Goal: Task Accomplishment & Management: Use online tool/utility

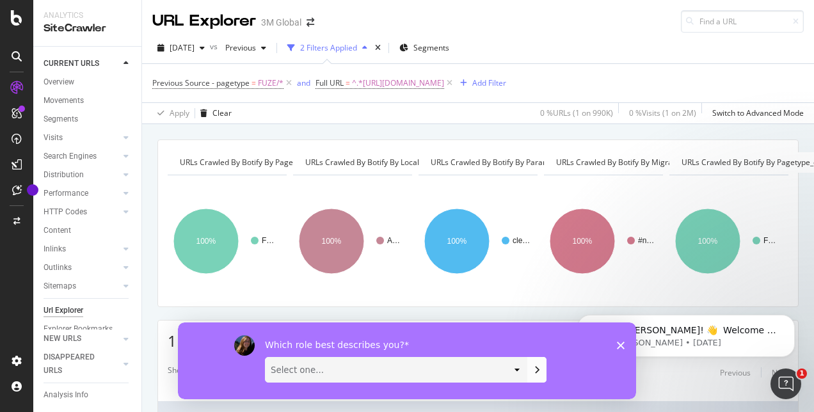
click at [619, 345] on icon "Close survey" at bounding box center [621, 345] width 8 height 8
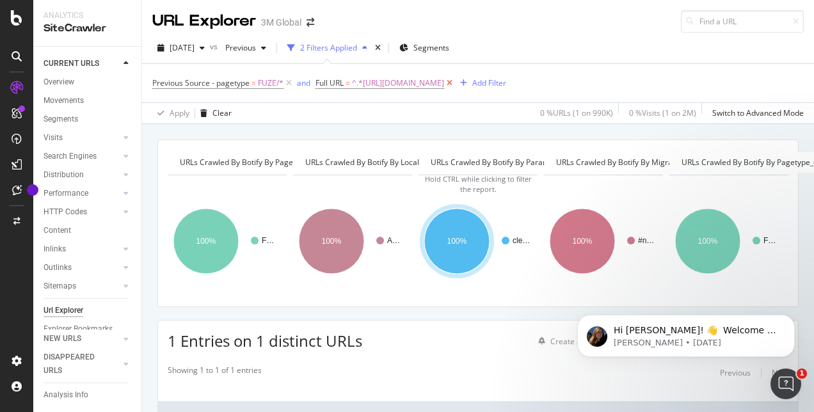
click at [455, 85] on icon at bounding box center [449, 83] width 11 height 13
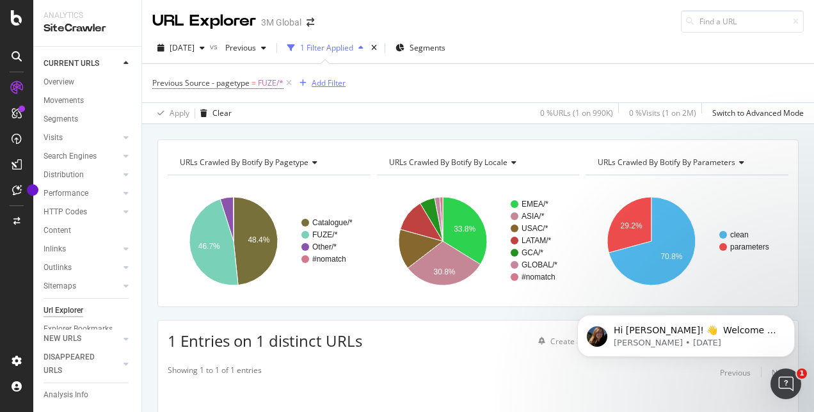
click at [320, 83] on div "Add Filter" at bounding box center [329, 82] width 34 height 11
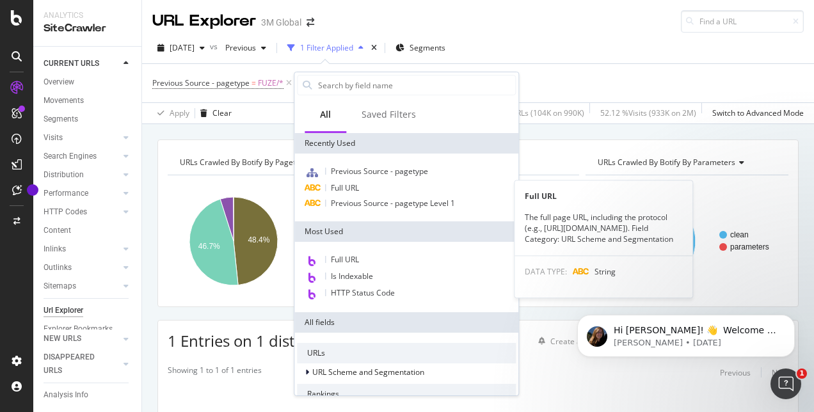
click at [367, 182] on div "Full URL" at bounding box center [406, 187] width 219 height 15
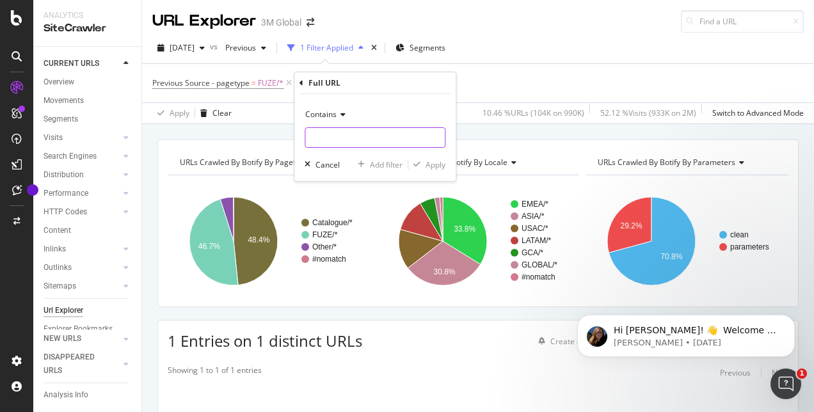
click at [345, 134] on input "text" at bounding box center [375, 137] width 140 height 20
type input "full"
click at [436, 138] on icon at bounding box center [435, 137] width 7 height 9
click at [302, 81] on icon at bounding box center [301, 83] width 4 height 8
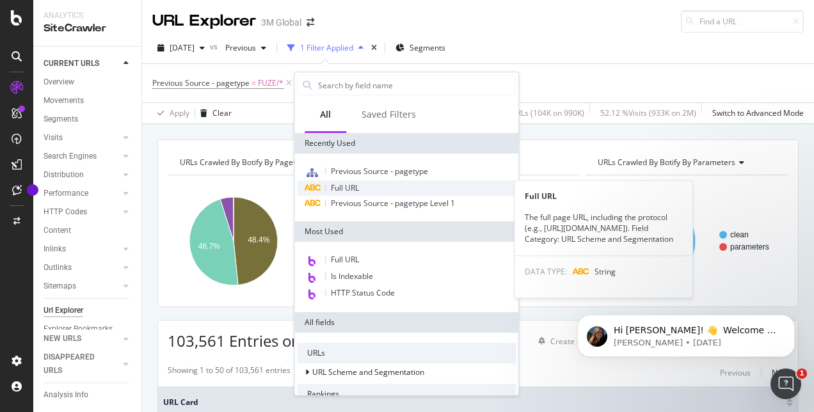
click at [349, 187] on span "Full URL" at bounding box center [345, 187] width 28 height 11
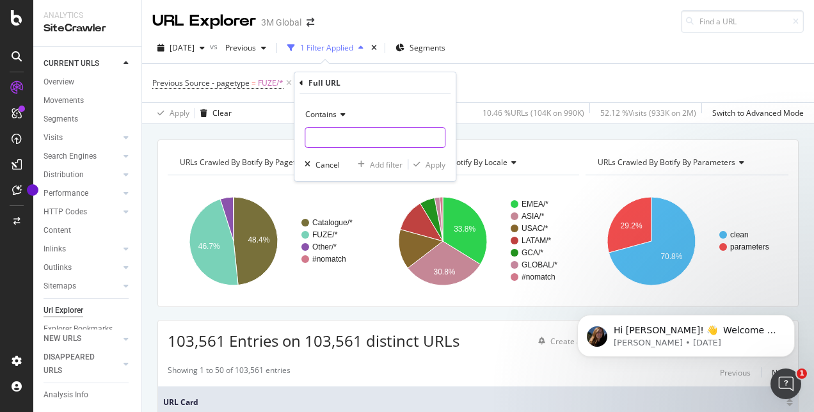
click at [333, 134] on input "text" at bounding box center [375, 137] width 140 height 20
paste input "[URL][DOMAIN_NAME]"
type input "[URL][DOMAIN_NAME]"
click at [431, 163] on div "Apply" at bounding box center [436, 164] width 20 height 11
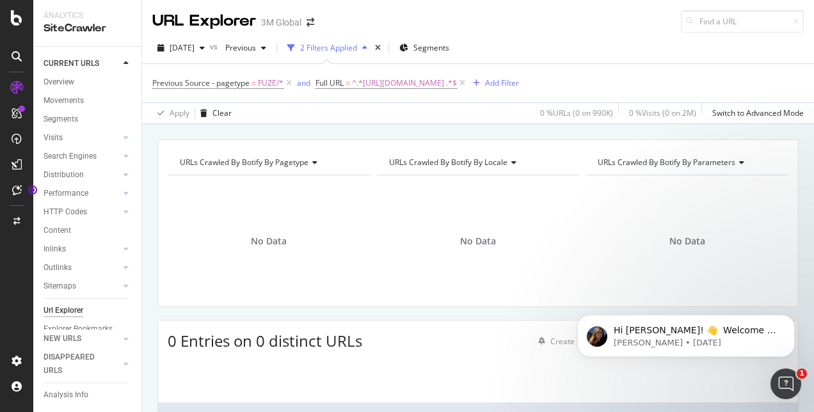
drag, startPoint x: 541, startPoint y: 83, endPoint x: 544, endPoint y: 101, distance: 18.1
click at [468, 83] on icon at bounding box center [462, 83] width 11 height 13
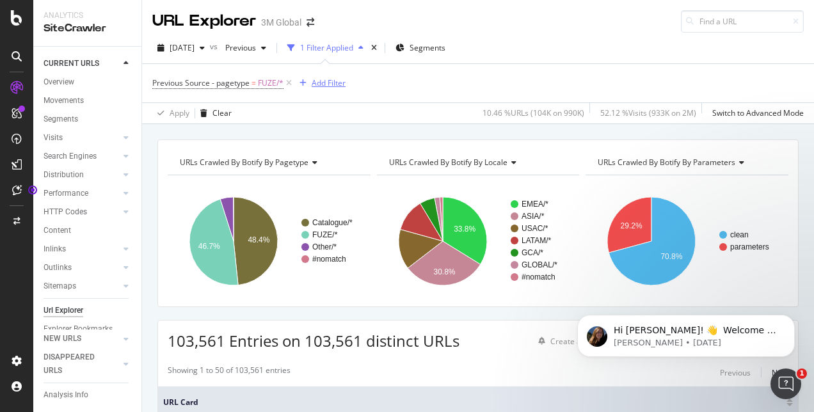
click at [333, 86] on div "Add Filter" at bounding box center [329, 82] width 34 height 11
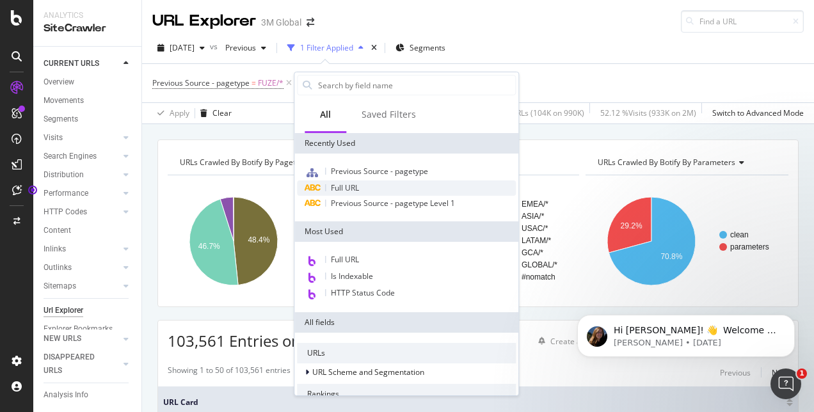
click at [358, 187] on span "Full URL" at bounding box center [345, 187] width 28 height 11
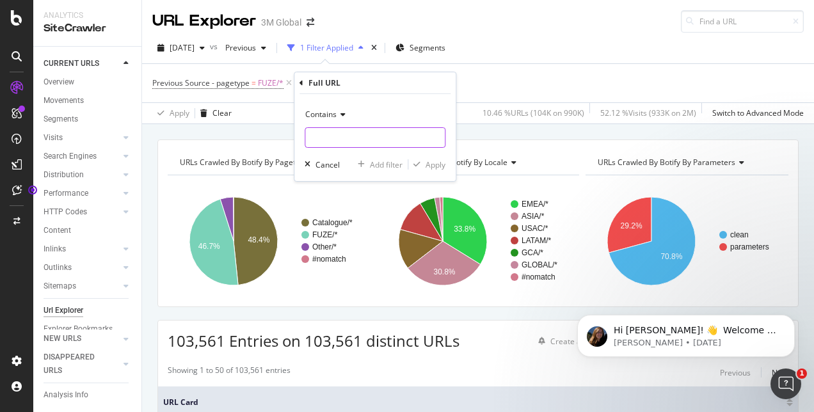
click at [358, 137] on input "text" at bounding box center [375, 137] width 140 height 20
paste input "[URL][DOMAIN_NAME]"
type input "[URL][DOMAIN_NAME]"
click at [434, 165] on div "Apply" at bounding box center [436, 164] width 20 height 11
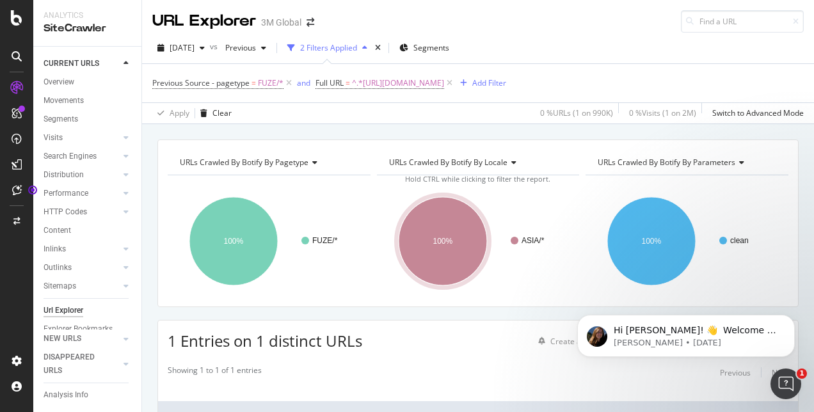
drag, startPoint x: 590, startPoint y: 84, endPoint x: 467, endPoint y: 120, distance: 127.8
click at [455, 84] on icon at bounding box center [449, 83] width 11 height 13
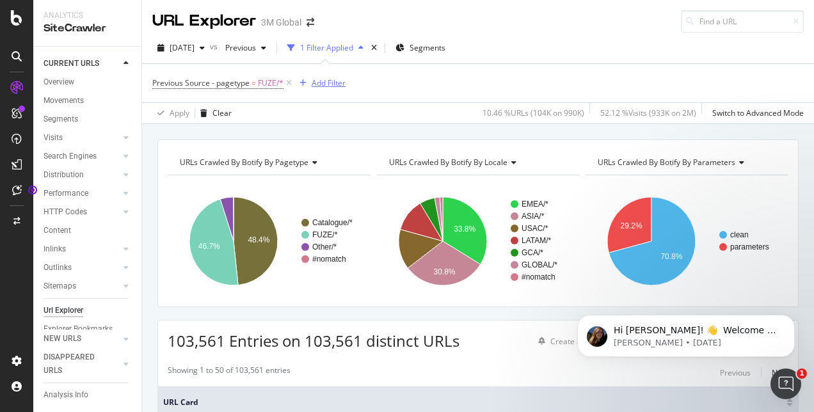
click at [327, 84] on div "Add Filter" at bounding box center [329, 82] width 34 height 11
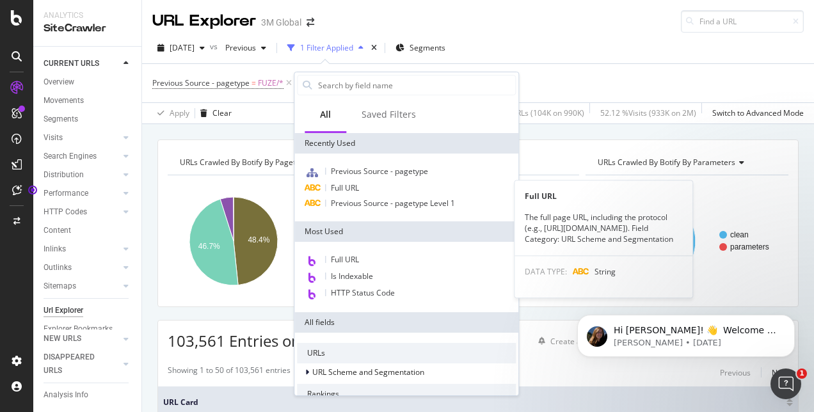
click at [365, 188] on div "Full URL" at bounding box center [406, 187] width 219 height 15
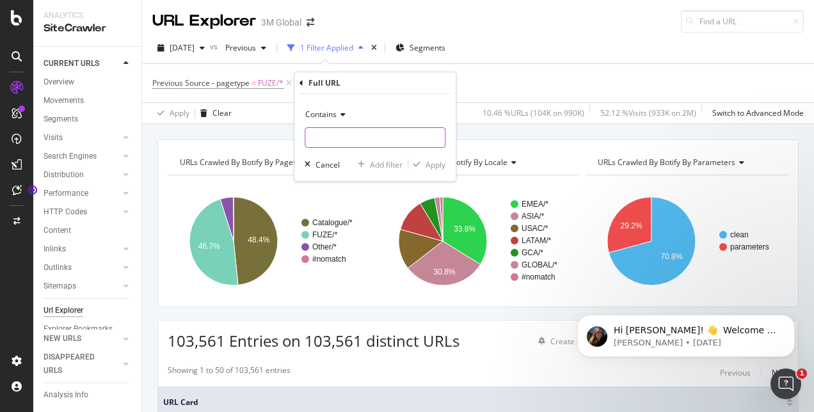
click at [340, 136] on input "text" at bounding box center [375, 137] width 140 height 20
paste input "[URL][DOMAIN_NAME]"
type input "[URL][DOMAIN_NAME]"
click at [442, 161] on div "Apply" at bounding box center [436, 164] width 20 height 11
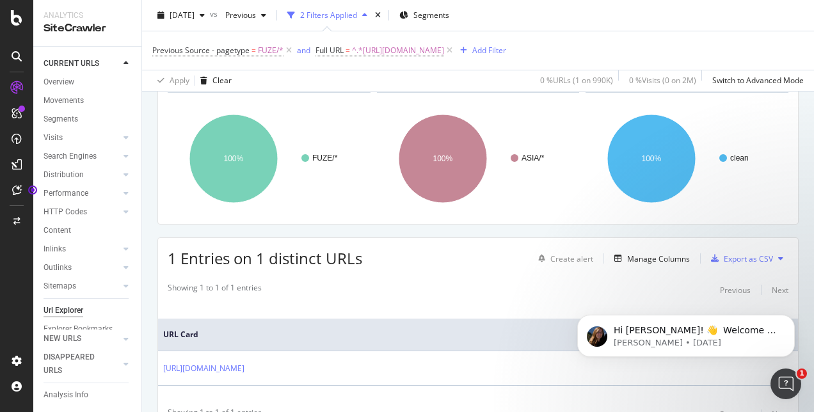
scroll to position [143, 0]
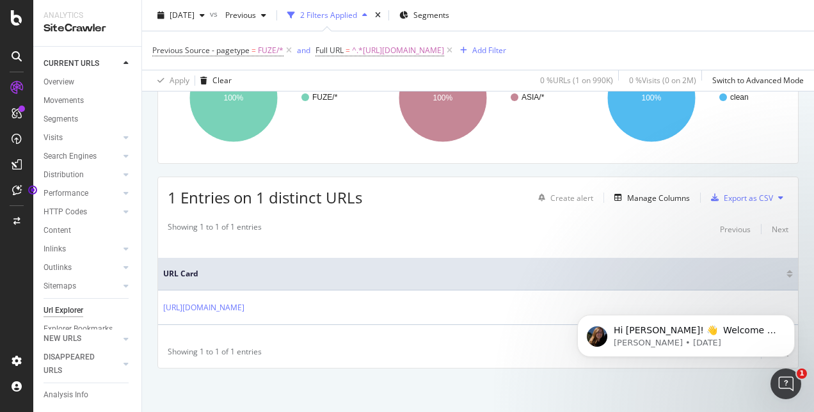
click at [417, 200] on div "1 Entries on 1 distinct URLs Create alert Manage Columns Export as CSV" at bounding box center [478, 192] width 640 height 31
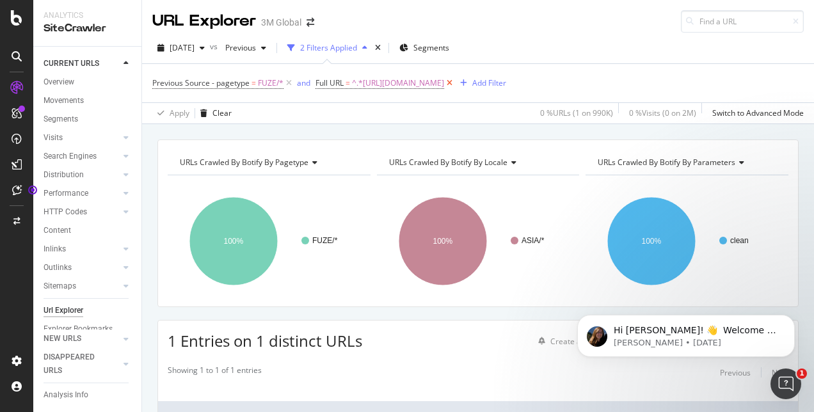
click at [455, 83] on icon at bounding box center [449, 83] width 11 height 13
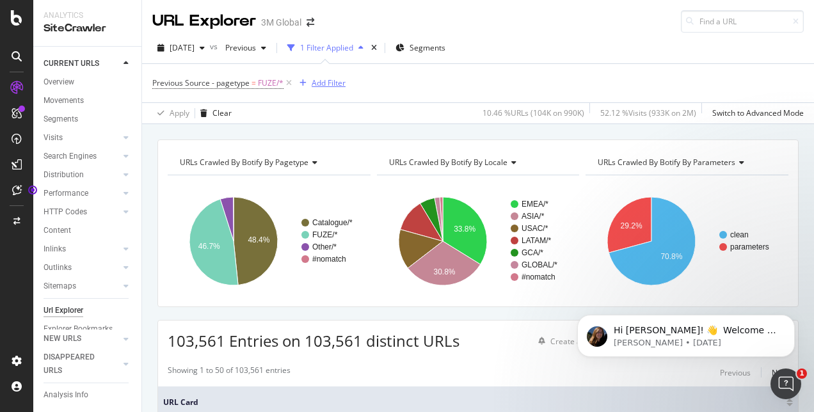
click at [334, 83] on div "Add Filter" at bounding box center [329, 82] width 34 height 11
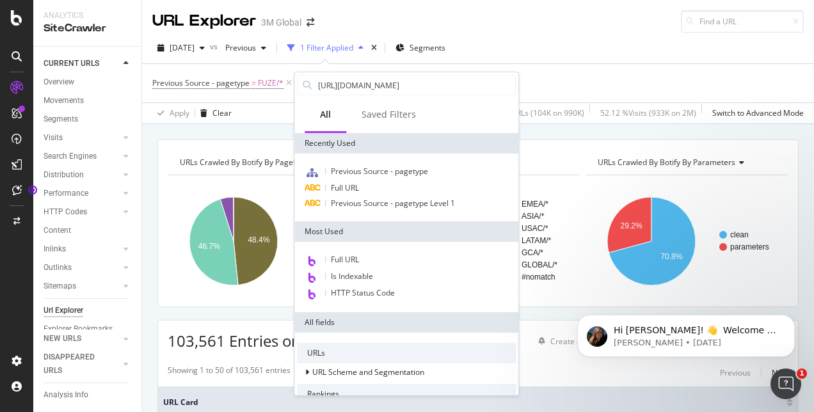
scroll to position [0, 79]
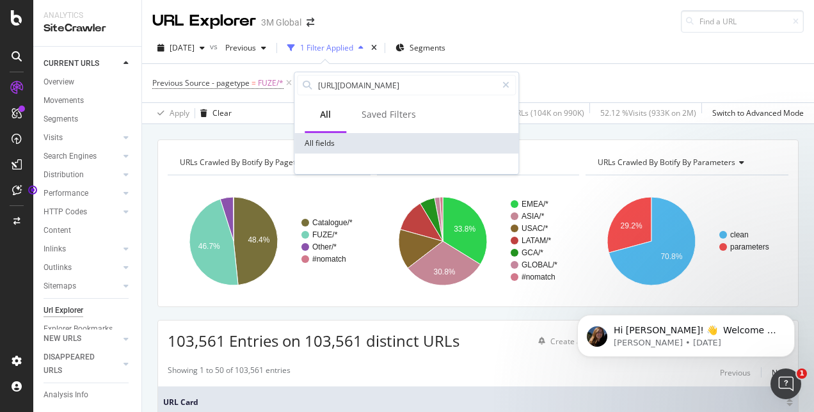
type input "https://www.3m.com.sg/3M/en_SG/gives-sg/education/science-at-home/"
click at [506, 86] on icon at bounding box center [505, 85] width 7 height 9
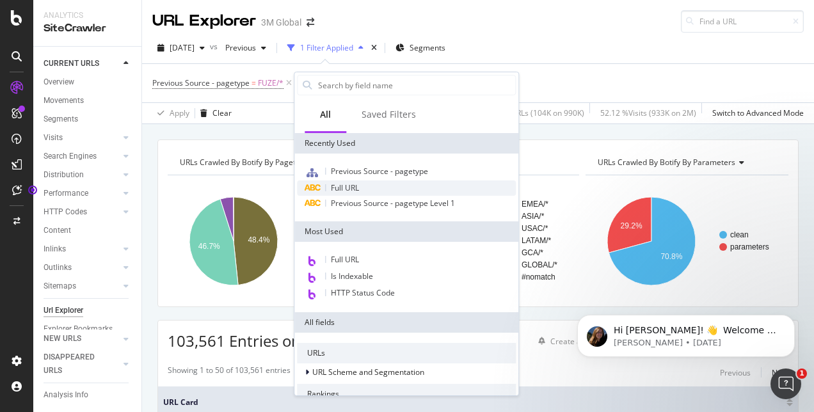
click at [351, 186] on span "Full URL" at bounding box center [345, 187] width 28 height 11
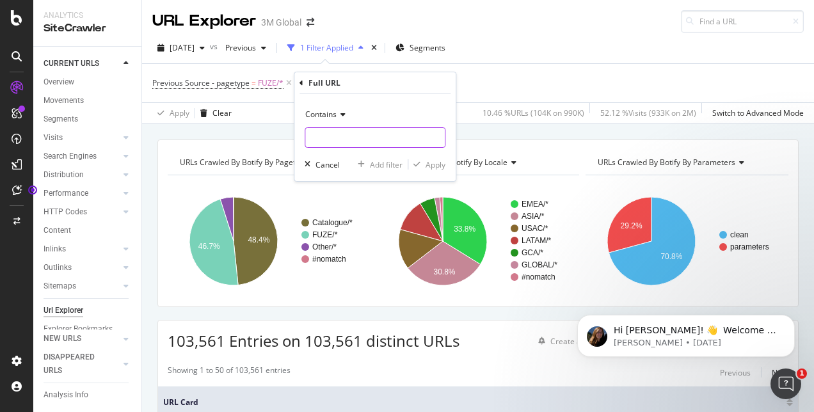
click at [337, 134] on input "text" at bounding box center [375, 137] width 140 height 20
paste input "https://www.3m.com.sg/3M/en_SG/gives-sg/education/science-at-home/"
type input "https://www.3m.com.sg/3M/en_SG/gives-sg/education/science-at-home/"
click at [440, 163] on div "Apply" at bounding box center [436, 164] width 20 height 11
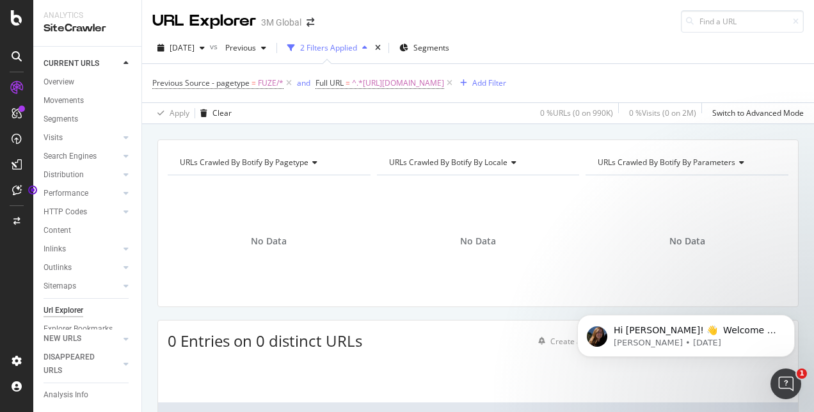
drag, startPoint x: 639, startPoint y: 83, endPoint x: 496, endPoint y: 97, distance: 143.4
click at [455, 83] on icon at bounding box center [449, 83] width 11 height 13
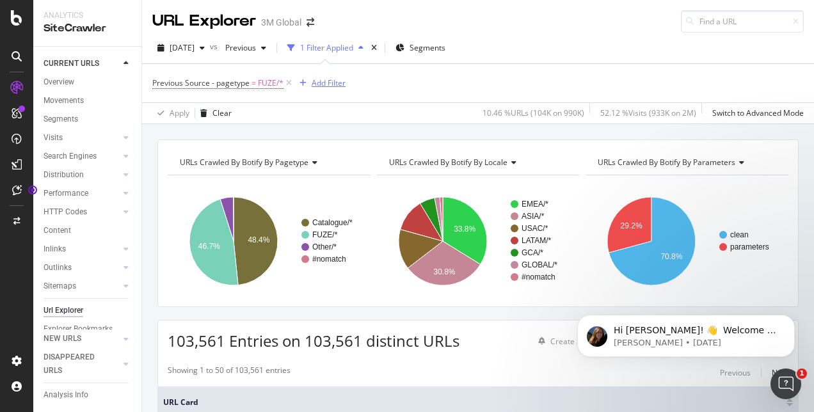
click at [328, 81] on div "Add Filter" at bounding box center [329, 82] width 34 height 11
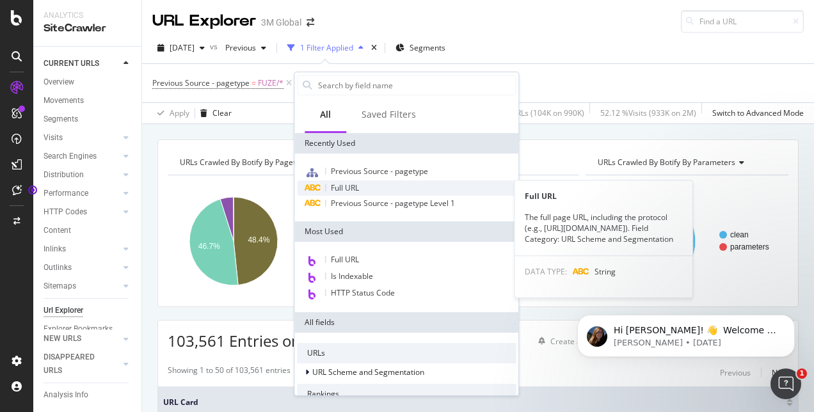
click at [379, 189] on div "Full URL" at bounding box center [406, 187] width 219 height 15
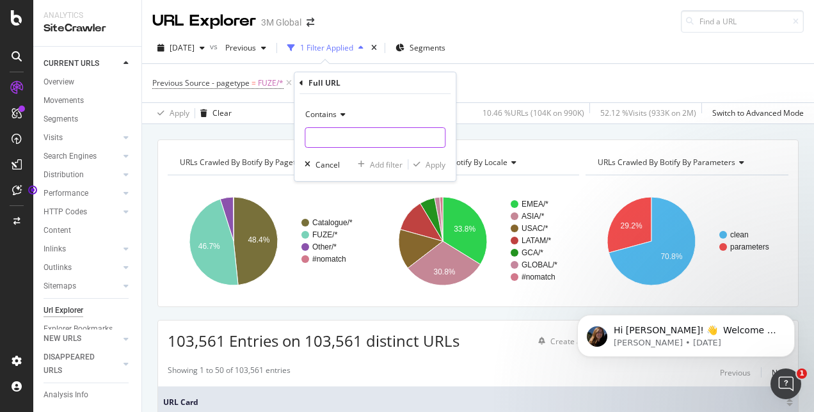
click at [339, 139] on input "text" at bounding box center [375, 137] width 140 height 20
paste input "[URL][DOMAIN_NAME]"
type input "[URL][DOMAIN_NAME]"
click at [431, 166] on div "Apply" at bounding box center [436, 164] width 20 height 11
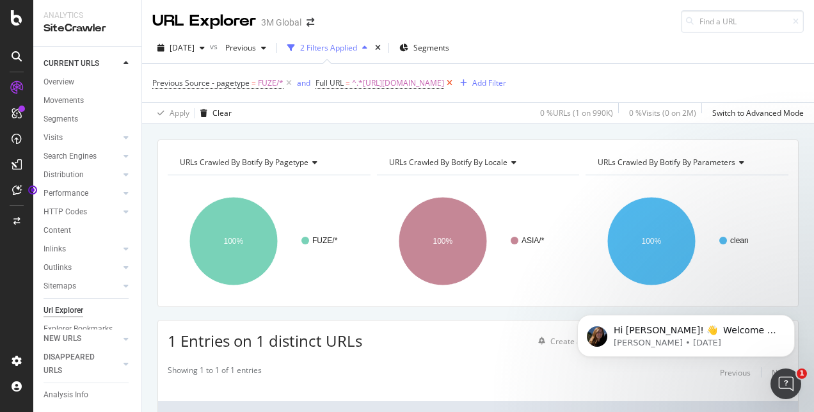
click at [455, 84] on icon at bounding box center [449, 83] width 11 height 13
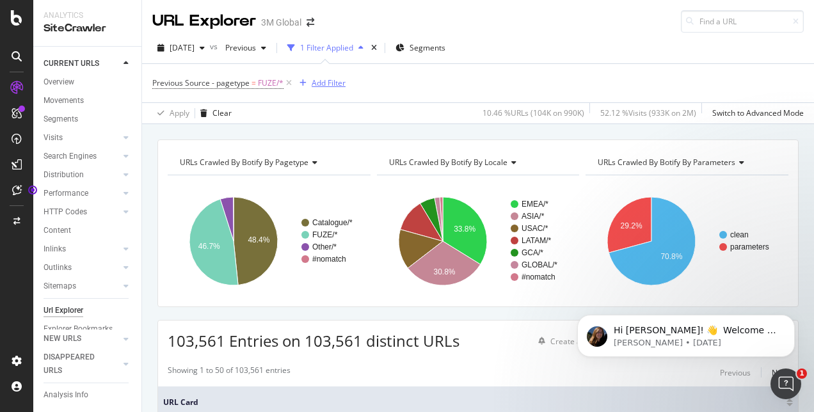
click at [325, 81] on div "Add Filter" at bounding box center [329, 82] width 34 height 11
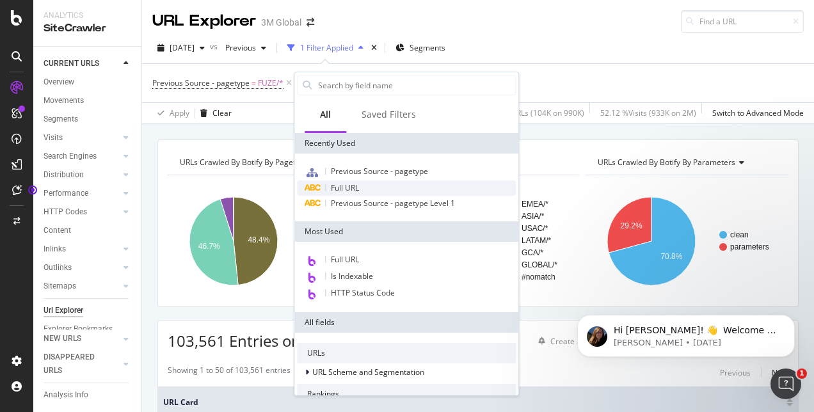
click at [351, 191] on span "Full URL" at bounding box center [345, 187] width 28 height 11
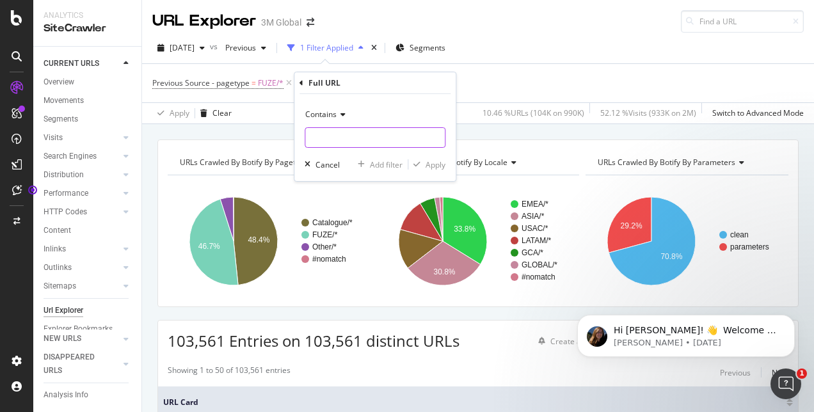
click at [336, 131] on input "text" at bounding box center [375, 137] width 140 height 20
paste input "[URL][DOMAIN_NAME]"
type input "[URL][DOMAIN_NAME]"
click at [439, 167] on div "Apply" at bounding box center [436, 164] width 20 height 11
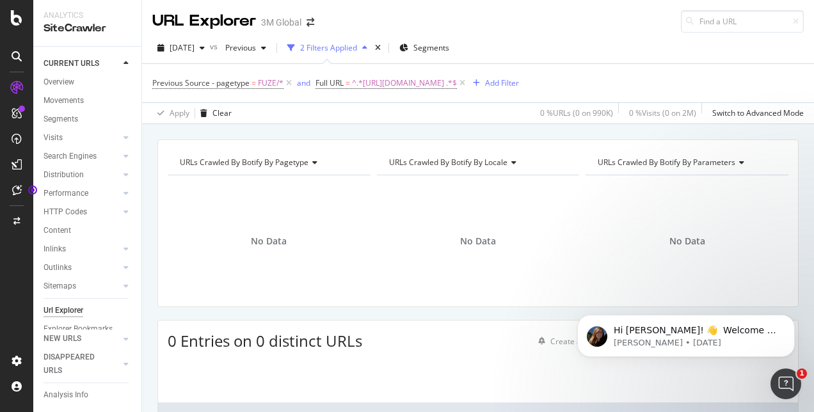
drag, startPoint x: 545, startPoint y: 80, endPoint x: 467, endPoint y: 100, distance: 81.3
click at [468, 80] on icon at bounding box center [462, 83] width 11 height 13
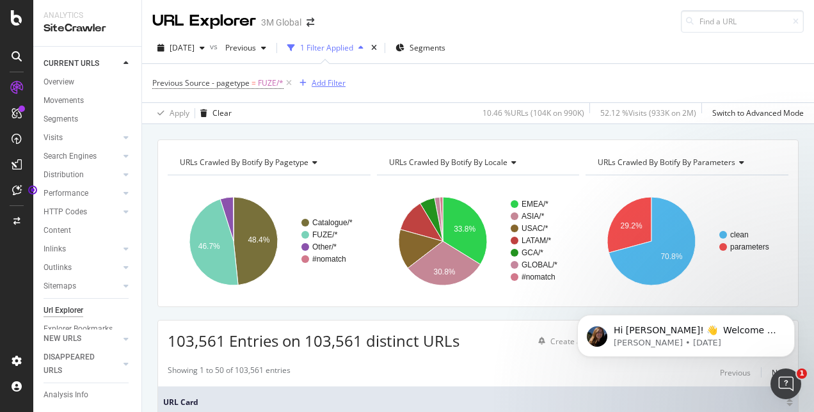
click at [330, 82] on div "Add Filter" at bounding box center [329, 82] width 34 height 11
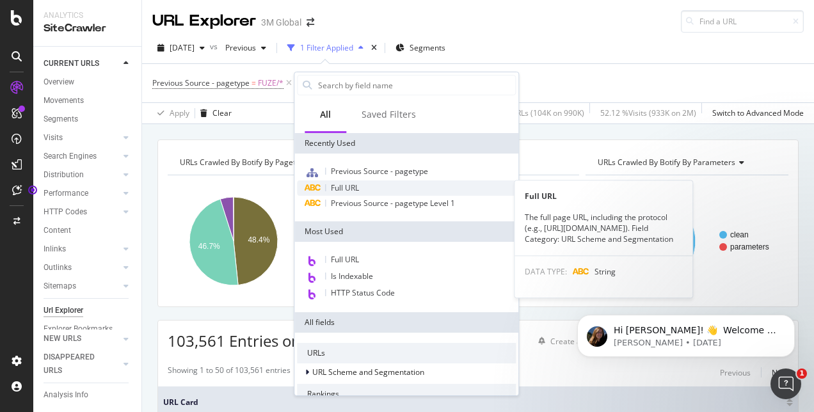
click at [379, 183] on div "Full URL" at bounding box center [406, 187] width 219 height 15
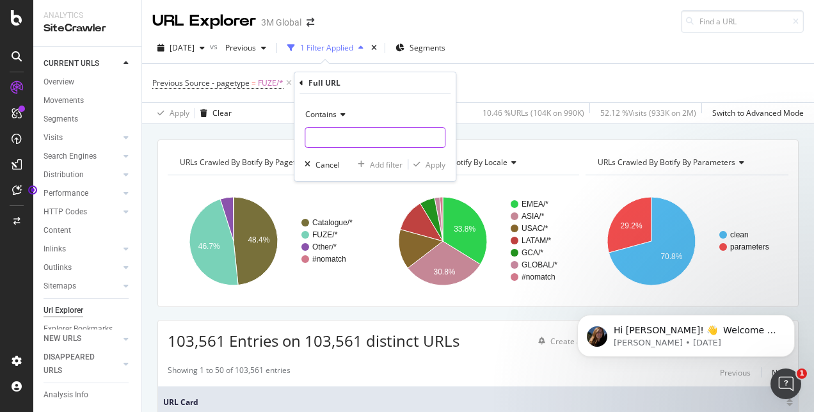
click at [341, 143] on input "text" at bounding box center [375, 137] width 140 height 20
paste input "[URL][DOMAIN_NAME]"
type input "[URL][DOMAIN_NAME]"
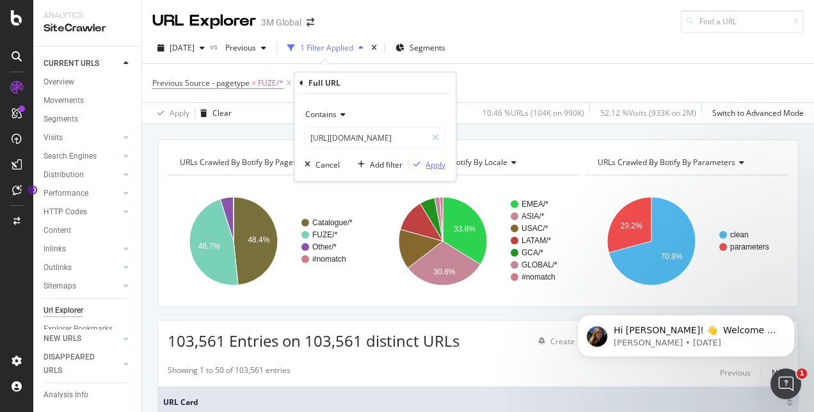
click at [429, 169] on div "Apply" at bounding box center [436, 164] width 20 height 11
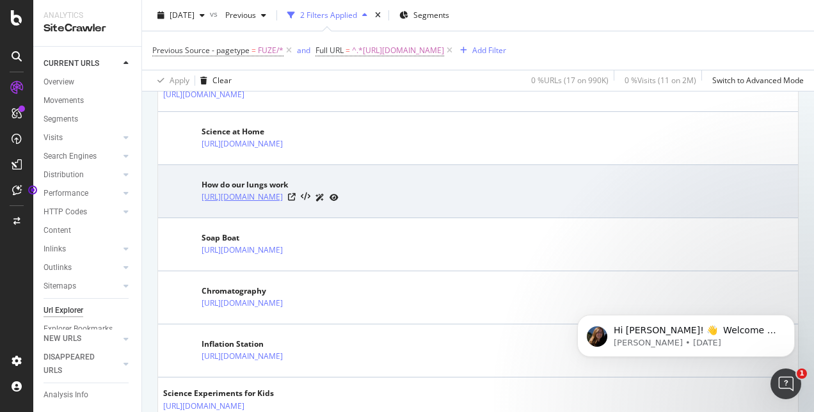
scroll to position [512, 0]
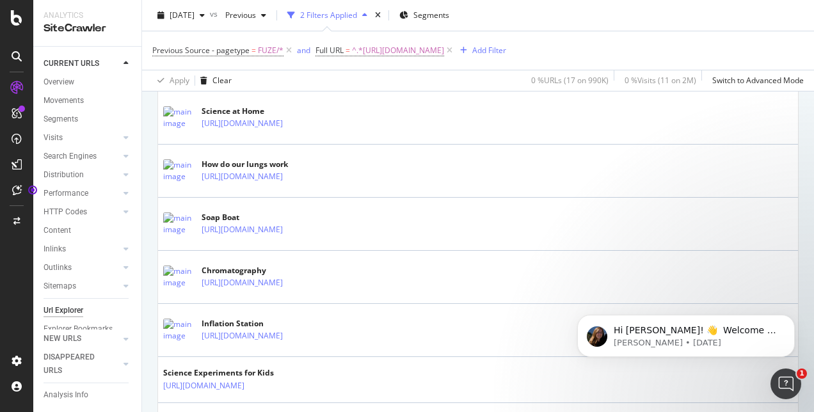
drag, startPoint x: 541, startPoint y: 49, endPoint x: 519, endPoint y: 49, distance: 21.8
click at [455, 49] on icon at bounding box center [449, 50] width 11 height 13
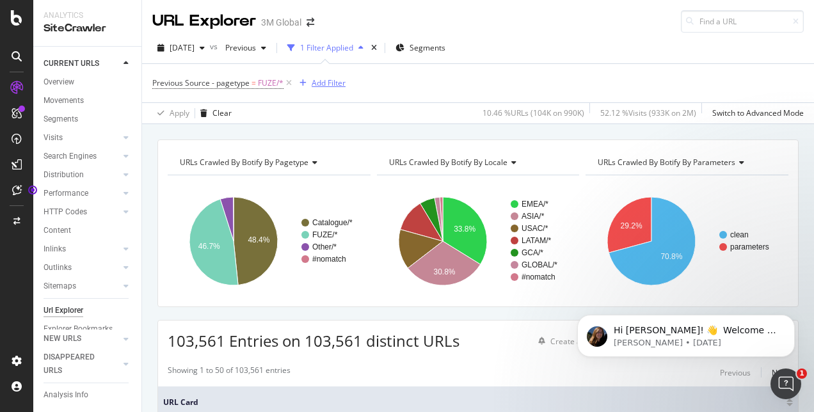
click at [331, 86] on div "Add Filter" at bounding box center [329, 82] width 34 height 11
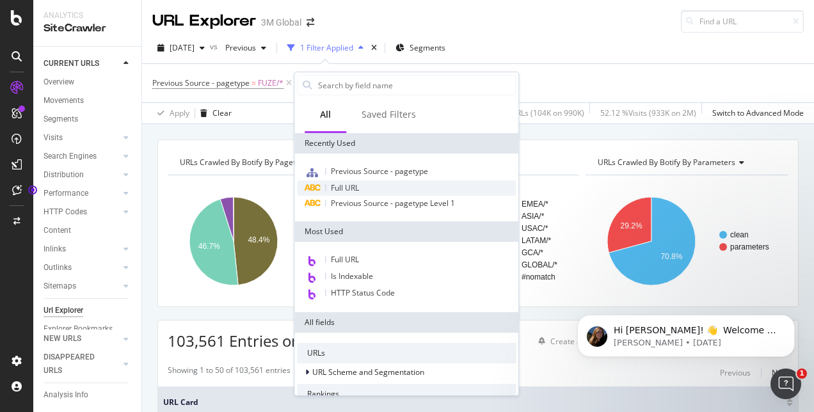
click at [347, 189] on span "Full URL" at bounding box center [345, 187] width 28 height 11
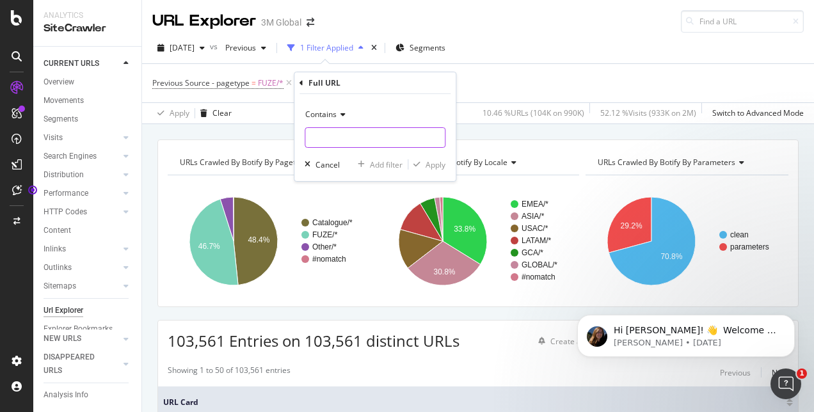
click at [334, 143] on input "text" at bounding box center [375, 137] width 140 height 20
paste input "[URL][DOMAIN_NAME]"
type input "[URL][DOMAIN_NAME]"
click at [436, 166] on div "Apply" at bounding box center [436, 164] width 20 height 11
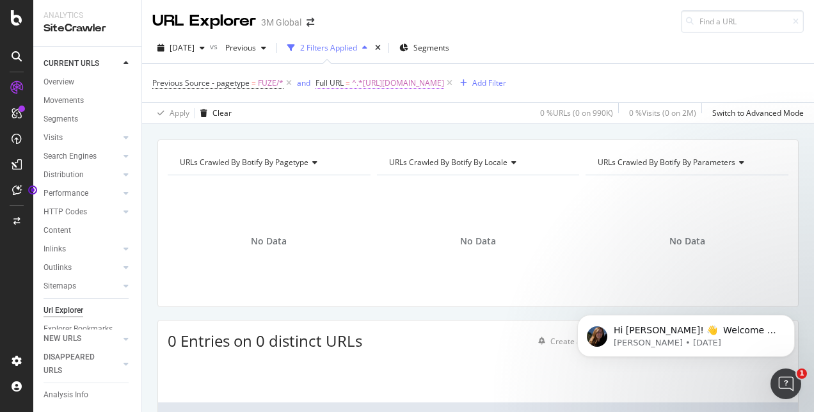
click at [443, 85] on span "^.*[URL][DOMAIN_NAME]" at bounding box center [398, 83] width 92 height 18
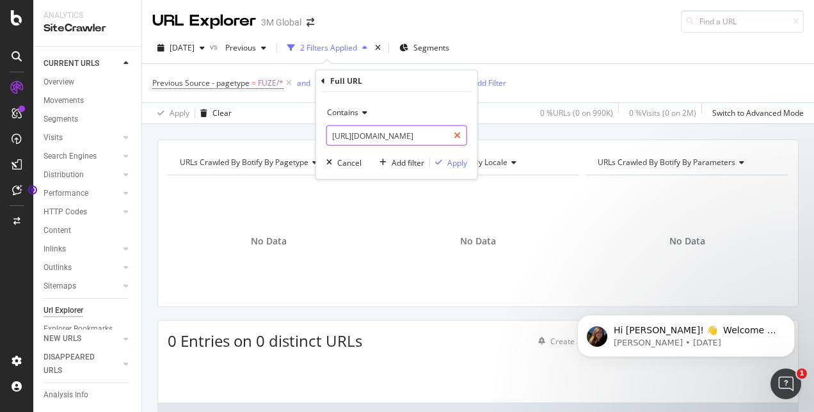
click at [461, 138] on div at bounding box center [457, 135] width 19 height 20
click at [403, 140] on input "text" at bounding box center [397, 135] width 140 height 20
paste input "[URL][DOMAIN_NAME]"
type input "[URL][DOMAIN_NAME]"
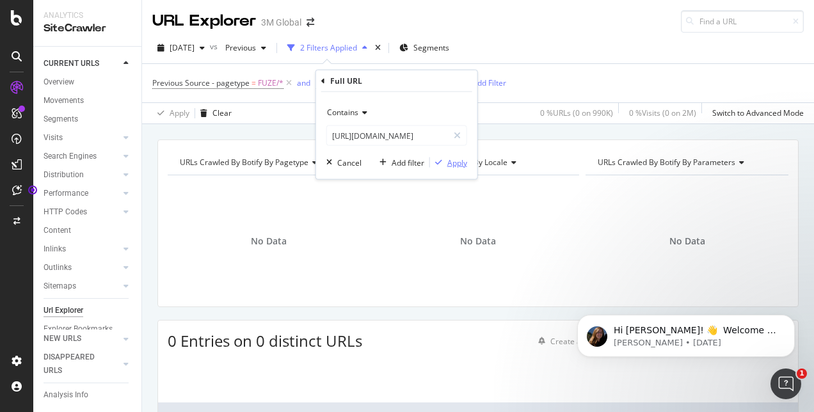
click at [463, 164] on div "Apply" at bounding box center [457, 162] width 20 height 11
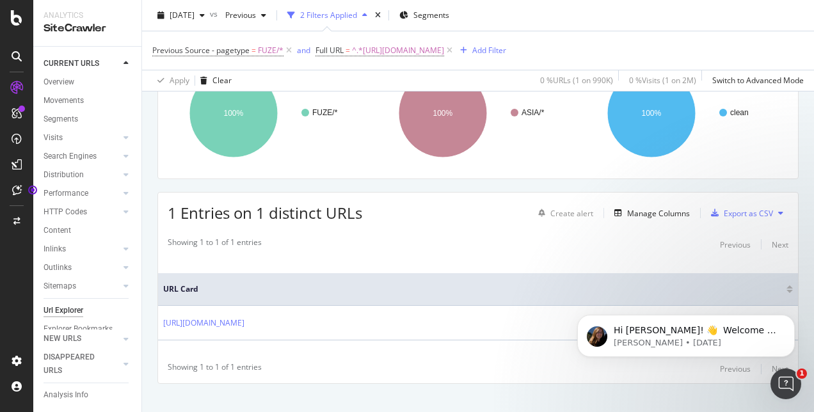
scroll to position [143, 0]
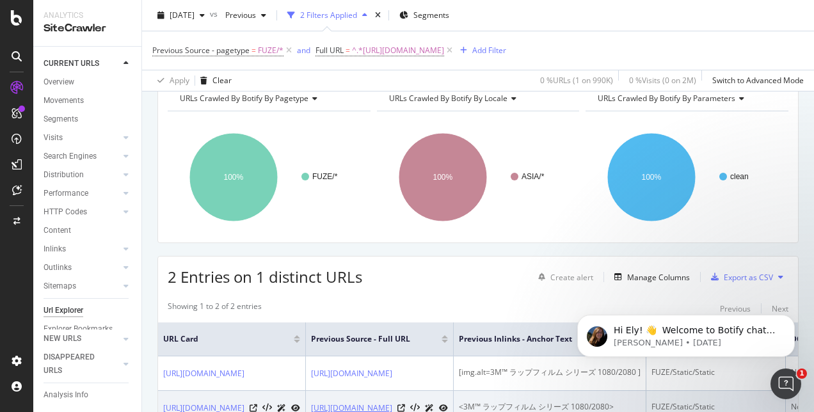
scroll to position [183, 0]
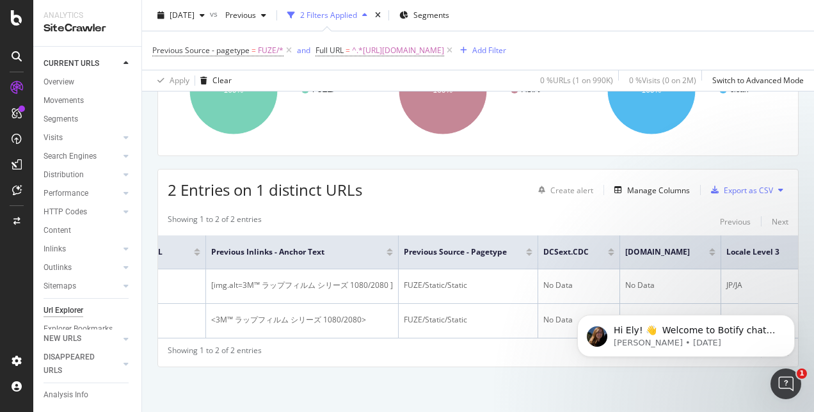
drag, startPoint x: 436, startPoint y: 331, endPoint x: 3, endPoint y: 45, distance: 519.1
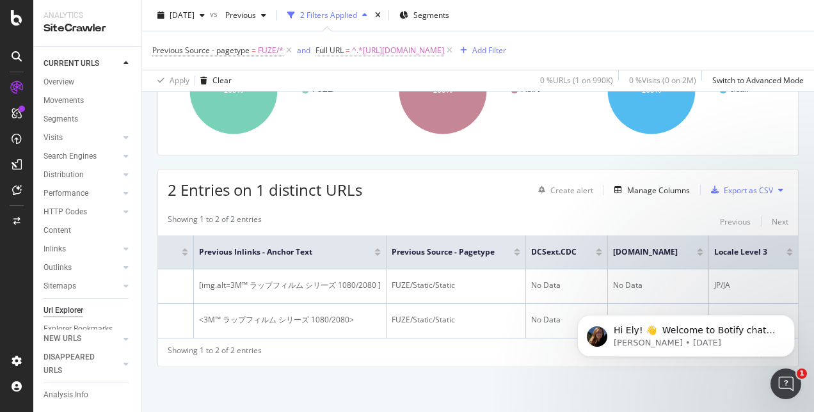
click at [444, 51] on span "^.*[URL][DOMAIN_NAME]" at bounding box center [398, 51] width 92 height 18
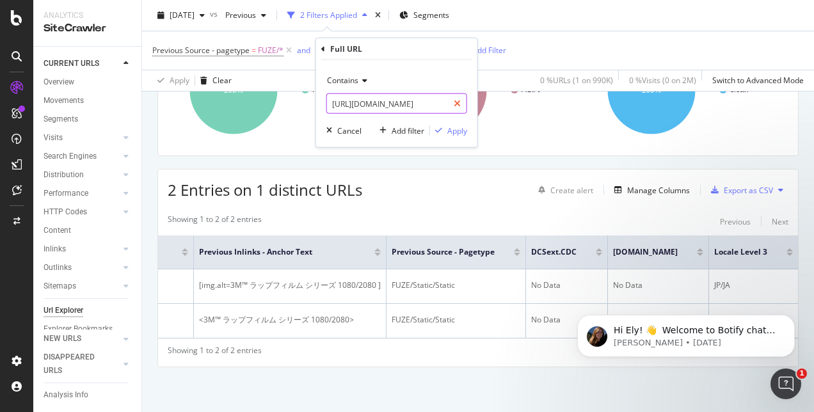
click at [458, 102] on icon at bounding box center [457, 103] width 7 height 9
click at [419, 103] on input "text" at bounding box center [397, 103] width 140 height 20
paste input "[URL][DOMAIN_NAME]"
type input "[URL][DOMAIN_NAME]"
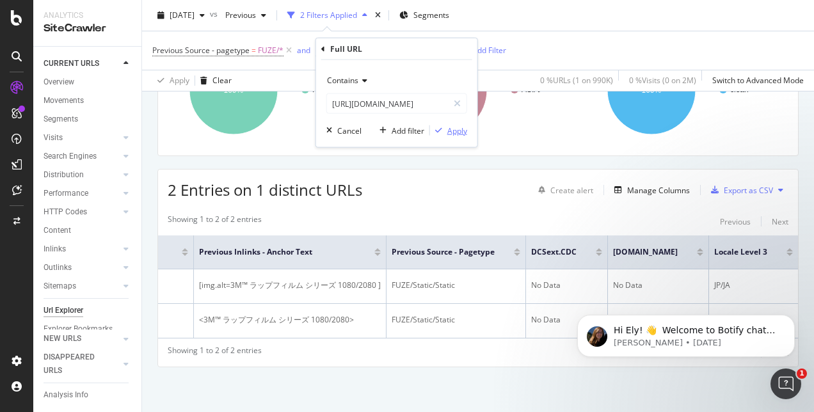
click at [459, 133] on div "Apply" at bounding box center [457, 130] width 20 height 11
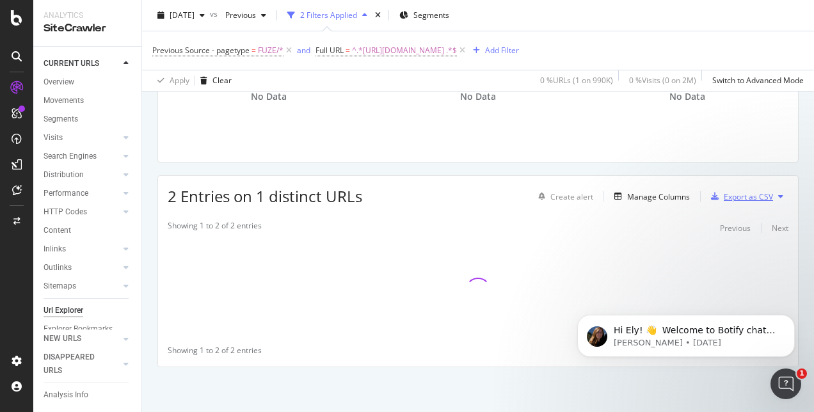
scroll to position [143, 0]
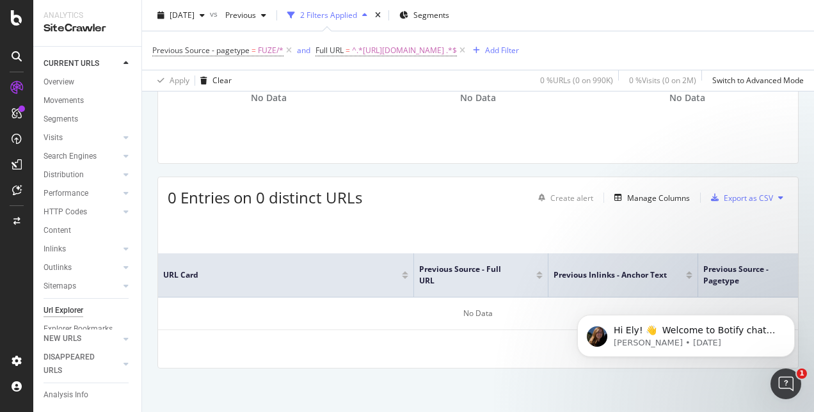
drag, startPoint x: 543, startPoint y: 51, endPoint x: 465, endPoint y: 68, distance: 79.8
click at [468, 51] on icon at bounding box center [462, 50] width 11 height 13
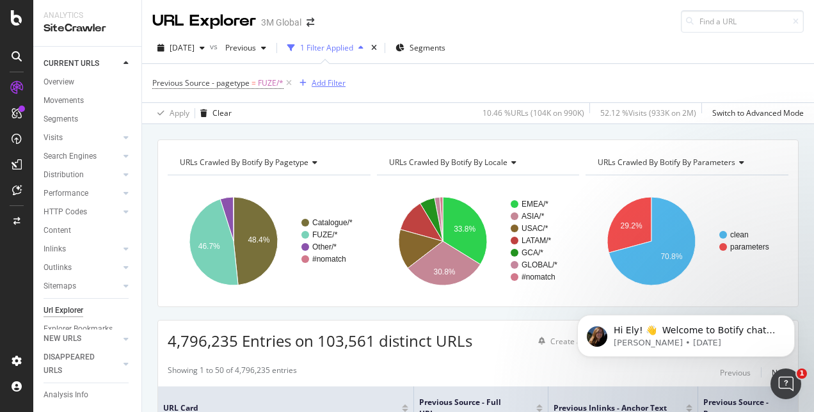
click at [321, 86] on div "Add Filter" at bounding box center [329, 82] width 34 height 11
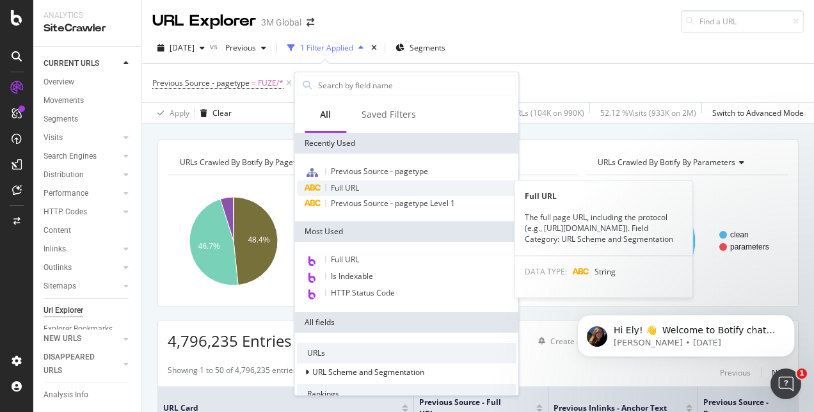
click at [347, 194] on div "Full URL" at bounding box center [406, 187] width 219 height 15
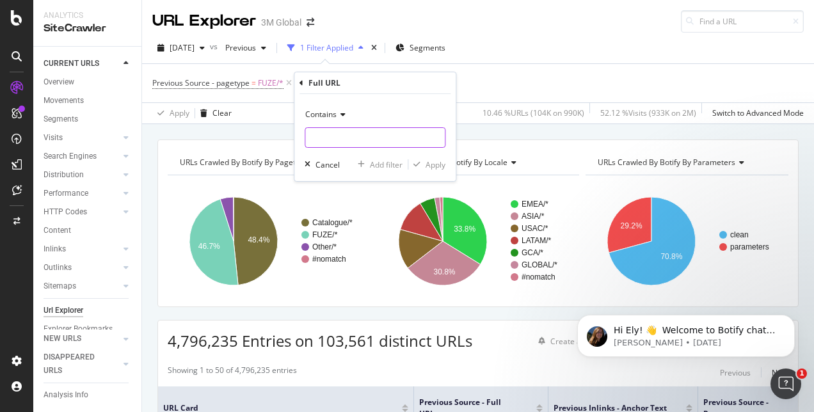
click at [345, 138] on input "text" at bounding box center [375, 137] width 140 height 20
paste input "[URL][DOMAIN_NAME]"
type input "[URL][DOMAIN_NAME]"
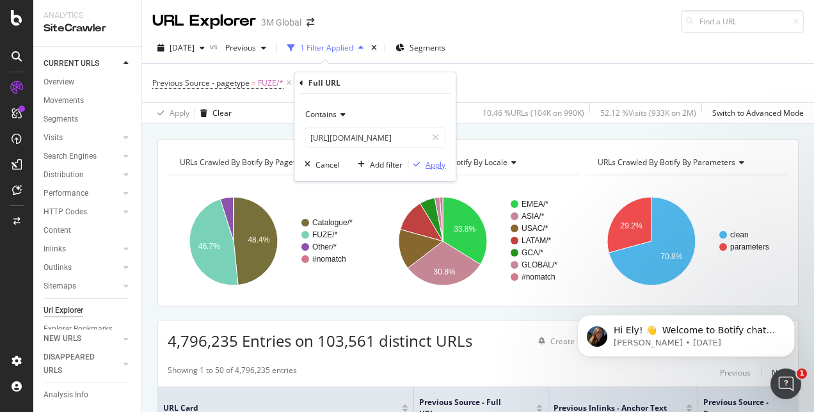
click at [440, 169] on div "Apply" at bounding box center [426, 165] width 37 height 12
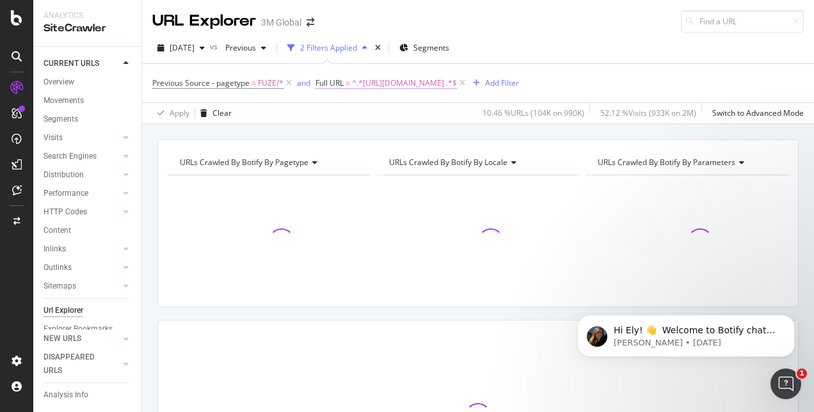
click at [457, 83] on span "^.*[URL][DOMAIN_NAME] .*$" at bounding box center [404, 83] width 105 height 18
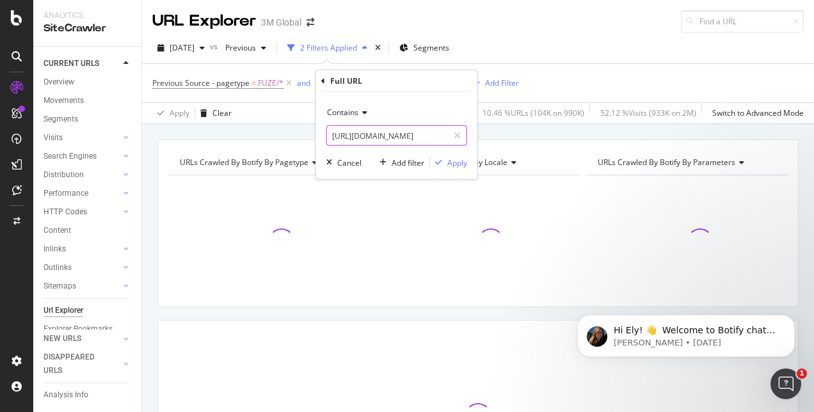
click at [419, 138] on input "[URL][DOMAIN_NAME]" at bounding box center [387, 135] width 121 height 20
click at [443, 134] on input "[URL][DOMAIN_NAME]" at bounding box center [387, 135] width 121 height 20
type input "[URL][DOMAIN_NAME]"
click at [453, 166] on div "Apply" at bounding box center [457, 162] width 20 height 11
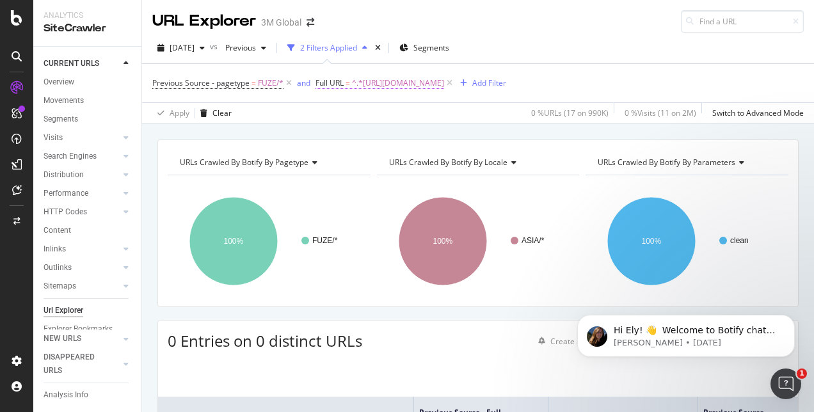
click at [444, 82] on span "^.*[URL][DOMAIN_NAME]" at bounding box center [398, 83] width 92 height 18
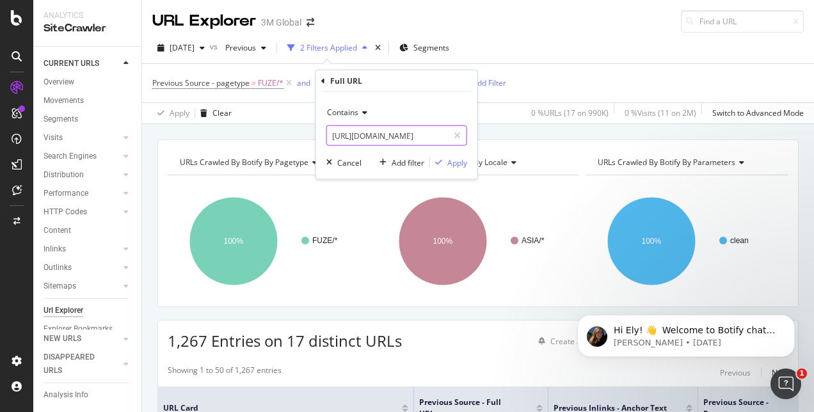
click at [459, 132] on icon at bounding box center [457, 135] width 7 height 9
click at [385, 138] on input "text" at bounding box center [397, 135] width 140 height 20
paste input "[URL][DOMAIN_NAME]"
type input "[URL][DOMAIN_NAME]"
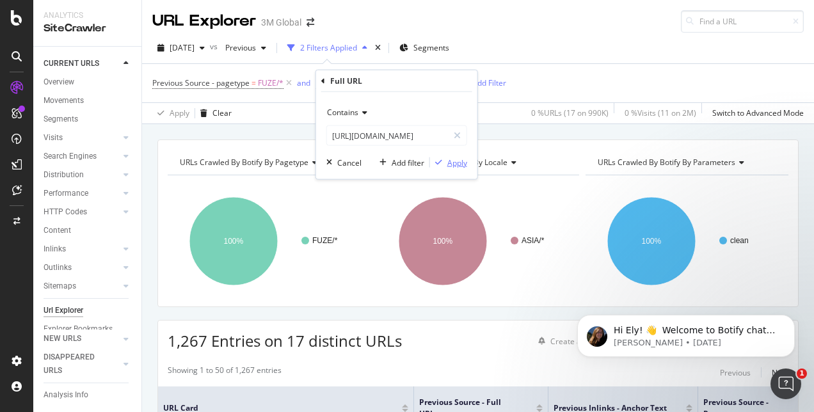
scroll to position [0, 0]
click at [452, 161] on div "Apply" at bounding box center [457, 162] width 20 height 11
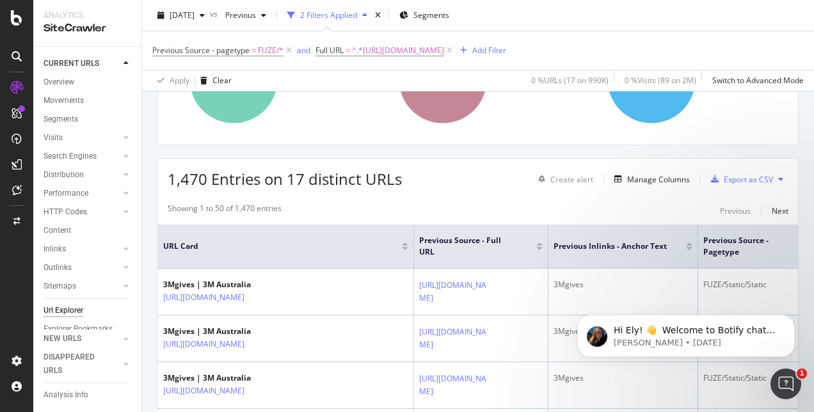
scroll to position [64, 0]
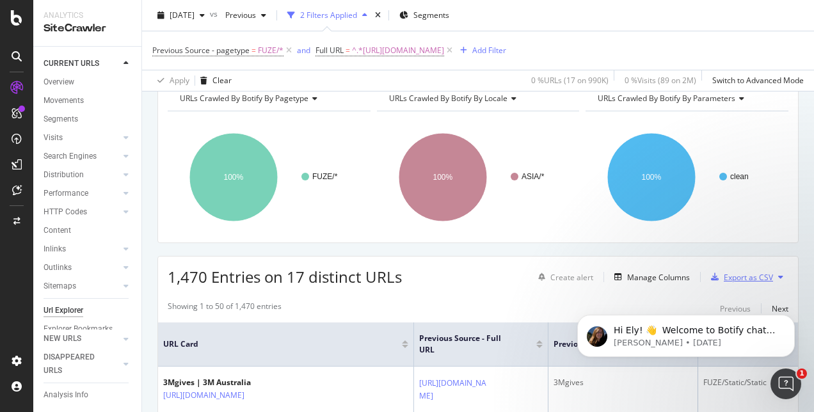
click at [742, 276] on div "Export as CSV" at bounding box center [748, 277] width 49 height 11
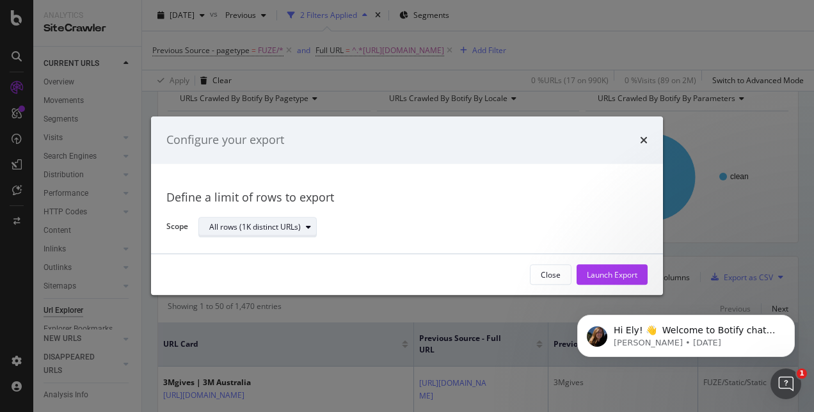
click at [310, 231] on div "All rows (1K distinct URLs)" at bounding box center [262, 227] width 107 height 18
click at [620, 280] on div "Launch Export" at bounding box center [612, 275] width 51 height 19
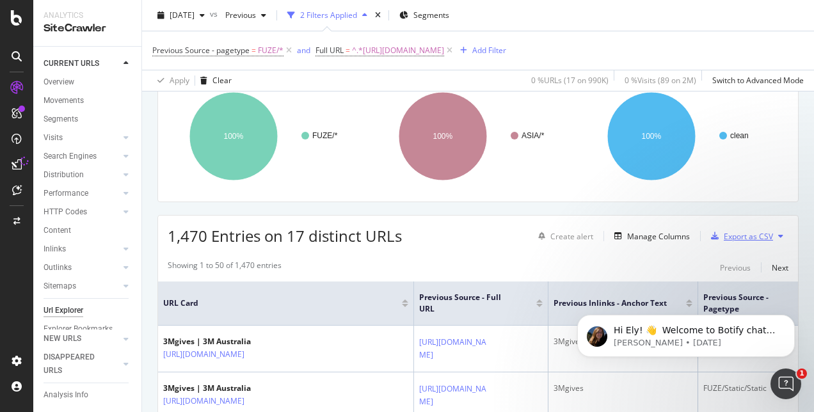
scroll to position [0, 0]
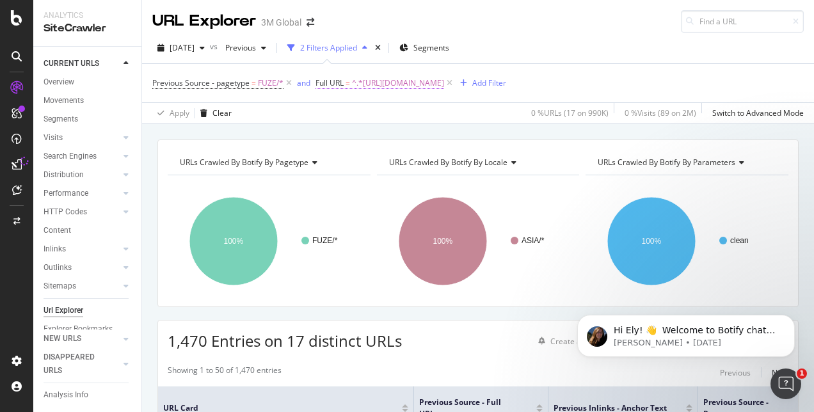
click at [444, 84] on span "^.*[URL][DOMAIN_NAME]" at bounding box center [398, 83] width 92 height 18
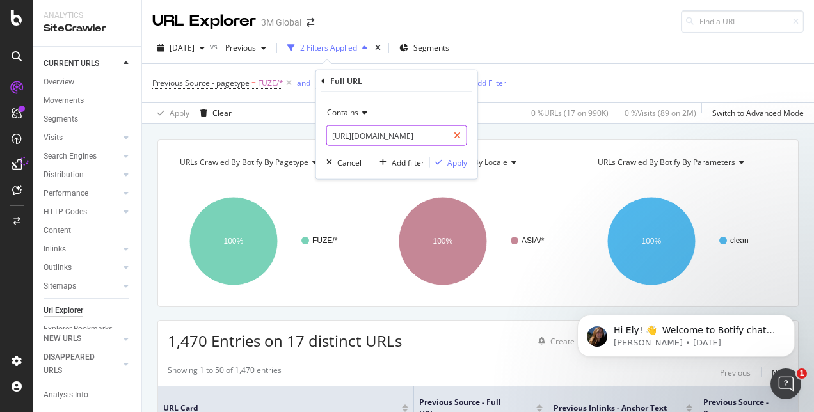
click at [458, 136] on icon at bounding box center [457, 135] width 7 height 9
click at [426, 137] on input "text" at bounding box center [397, 135] width 140 height 20
paste input "[URL][DOMAIN_NAME]"
type input "[URL][DOMAIN_NAME]"
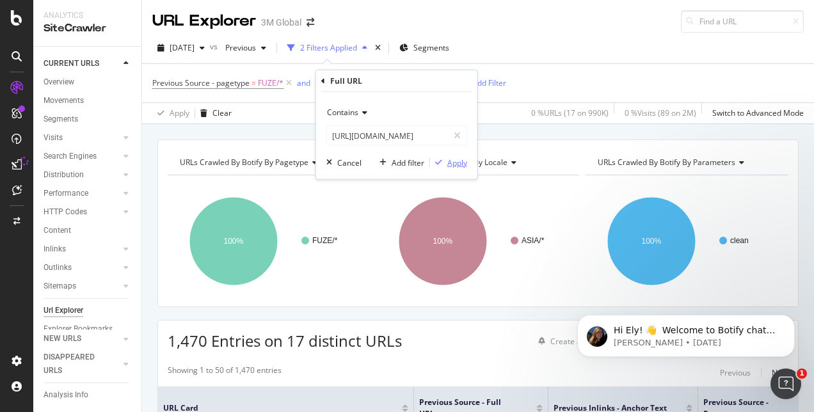
click at [459, 162] on div "Apply" at bounding box center [457, 162] width 20 height 11
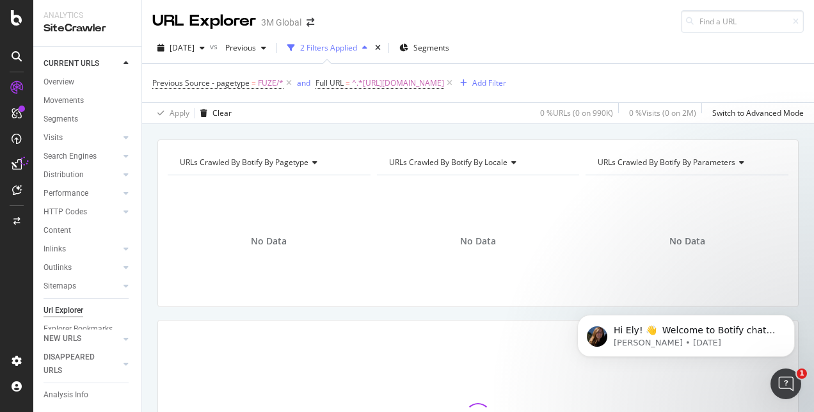
scroll to position [128, 0]
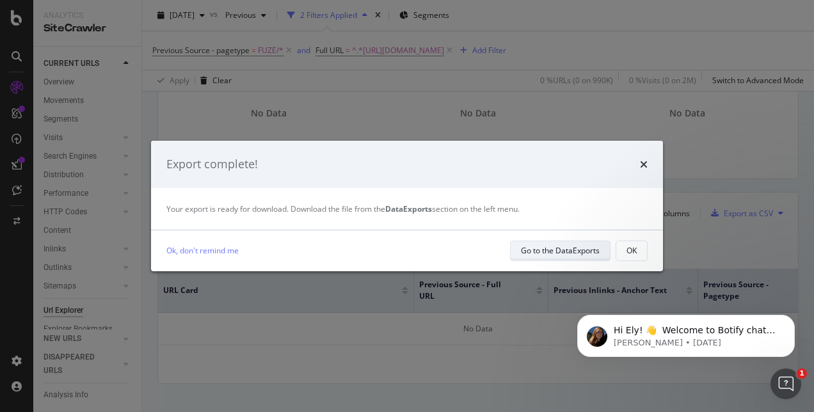
click at [552, 253] on div "Go to the DataExports" at bounding box center [560, 250] width 79 height 11
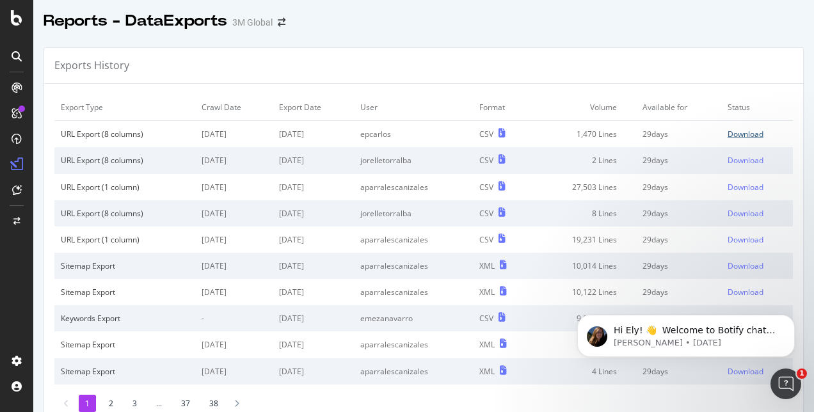
click at [737, 132] on div "Download" at bounding box center [746, 134] width 36 height 11
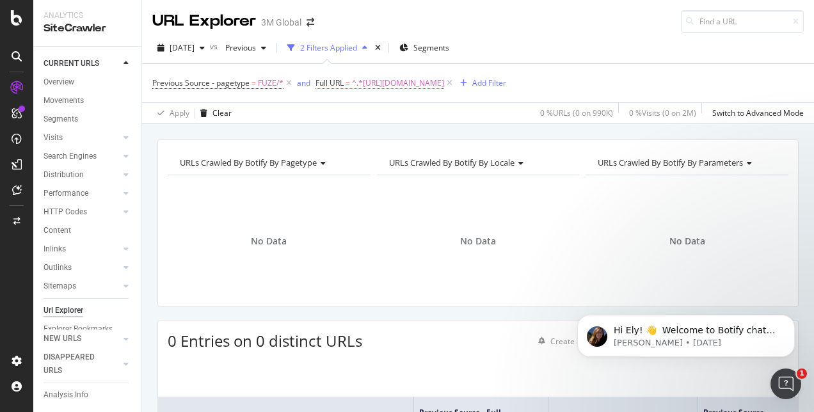
click at [444, 83] on span "^.*[URL][DOMAIN_NAME]" at bounding box center [398, 83] width 92 height 18
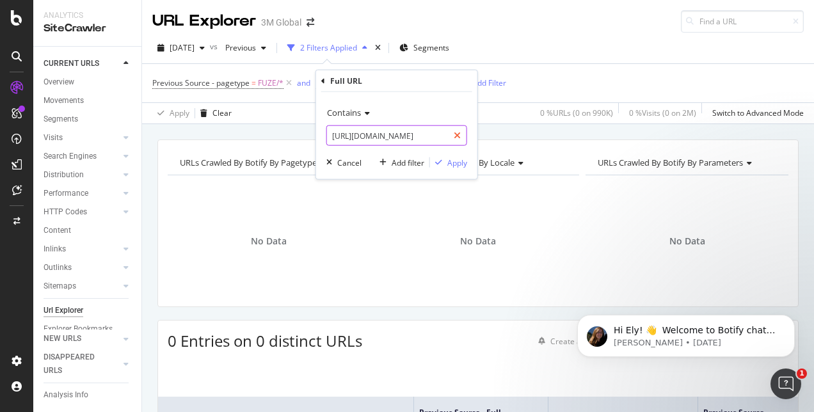
click at [458, 134] on icon at bounding box center [457, 135] width 7 height 9
click at [416, 140] on input "text" at bounding box center [397, 135] width 140 height 20
paste input "[URL][DOMAIN_NAME]"
type input "[URL][DOMAIN_NAME]"
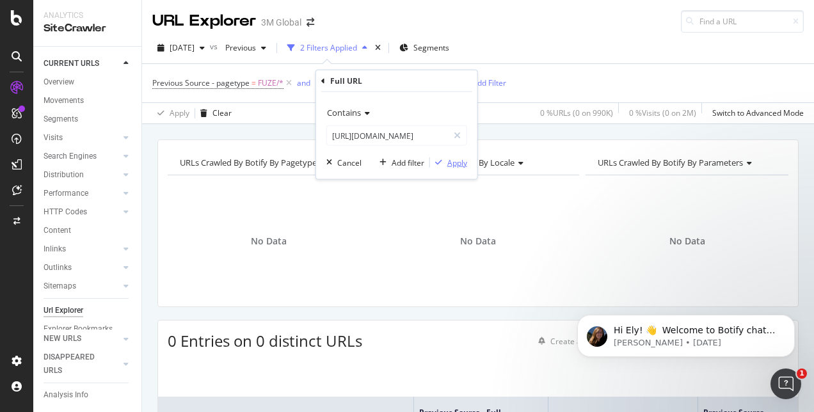
scroll to position [0, 0]
click at [456, 162] on div "Apply" at bounding box center [457, 162] width 20 height 11
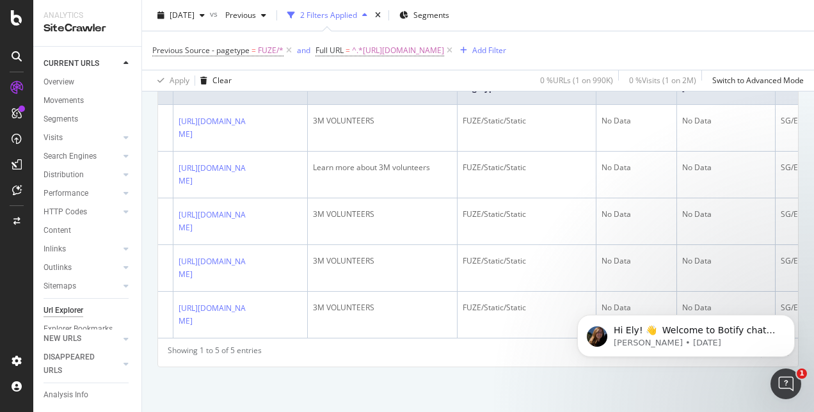
scroll to position [0, 316]
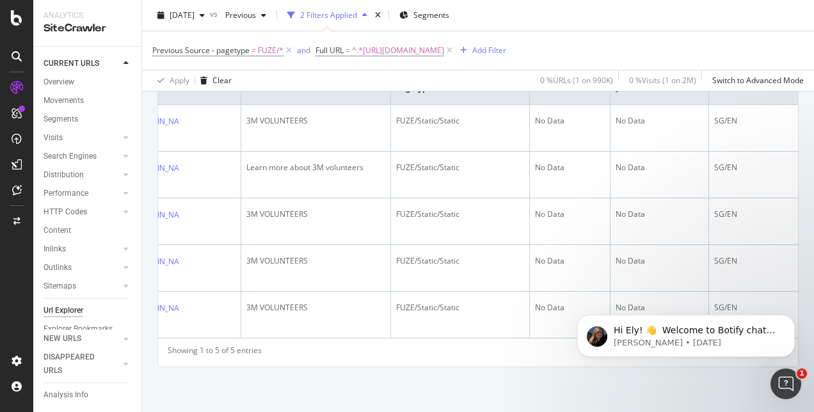
drag, startPoint x: 483, startPoint y: 357, endPoint x: 23, endPoint y: 113, distance: 520.5
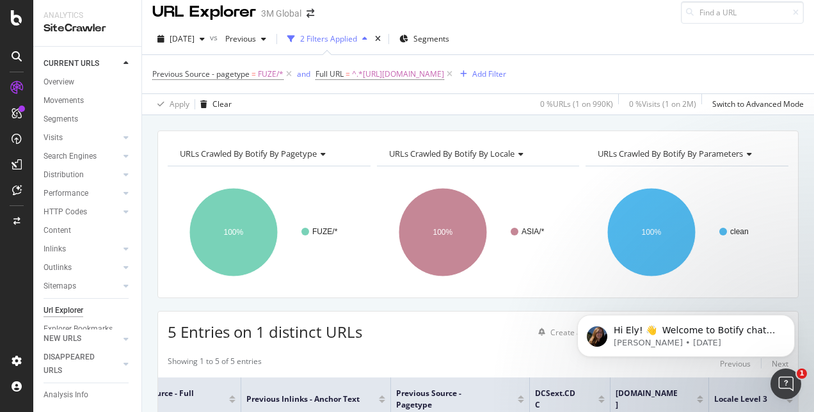
scroll to position [0, 0]
